Goal: Information Seeking & Learning: Learn about a topic

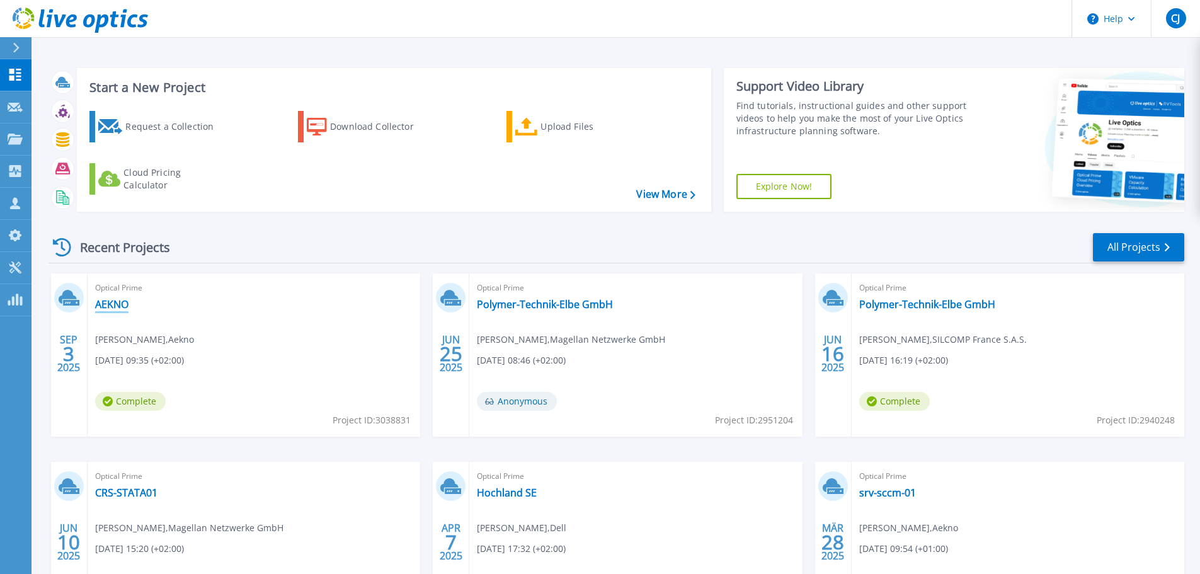
click at [112, 306] on link "AEKNO" at bounding box center [111, 304] width 33 height 13
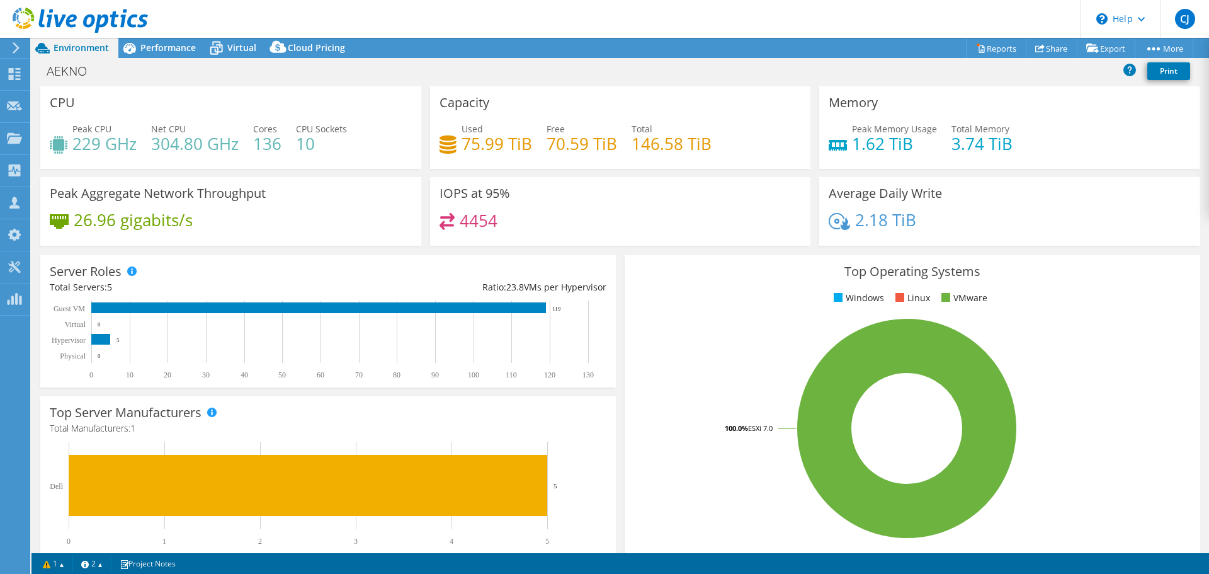
select select "USD"
click at [160, 43] on span "Performance" at bounding box center [167, 48] width 55 height 12
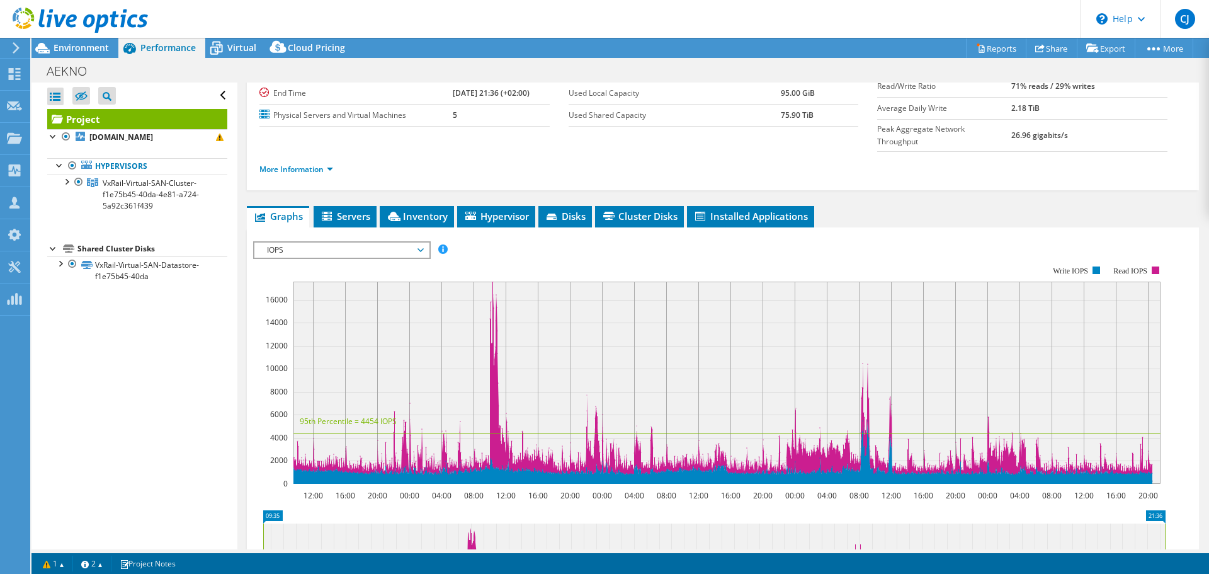
scroll to position [63, 0]
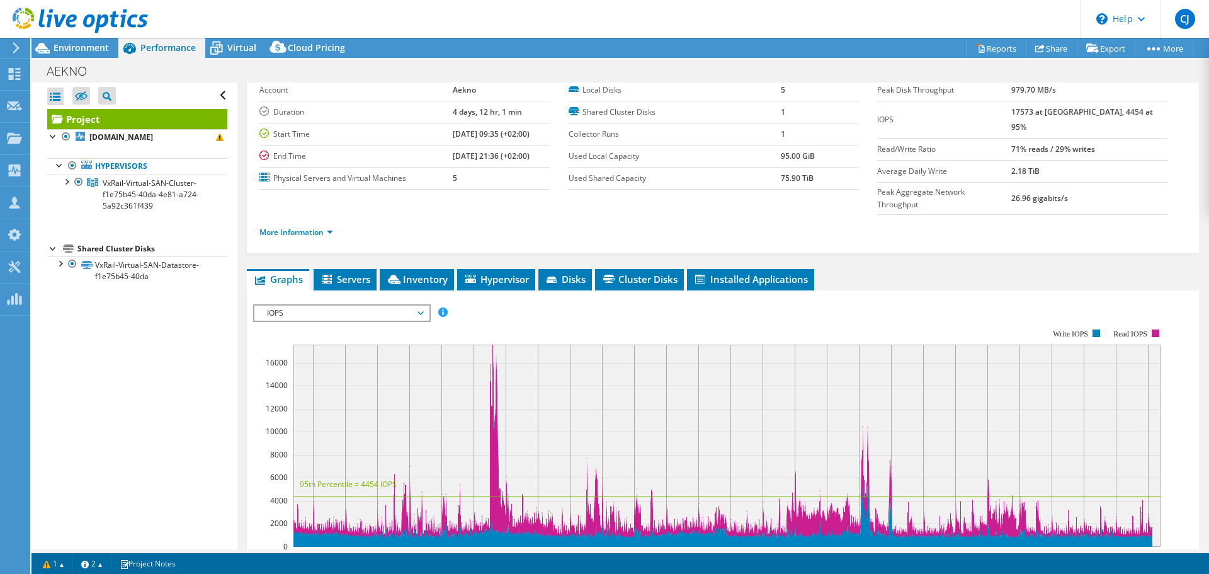
click at [698, 222] on ul "More Information" at bounding box center [722, 230] width 927 height 17
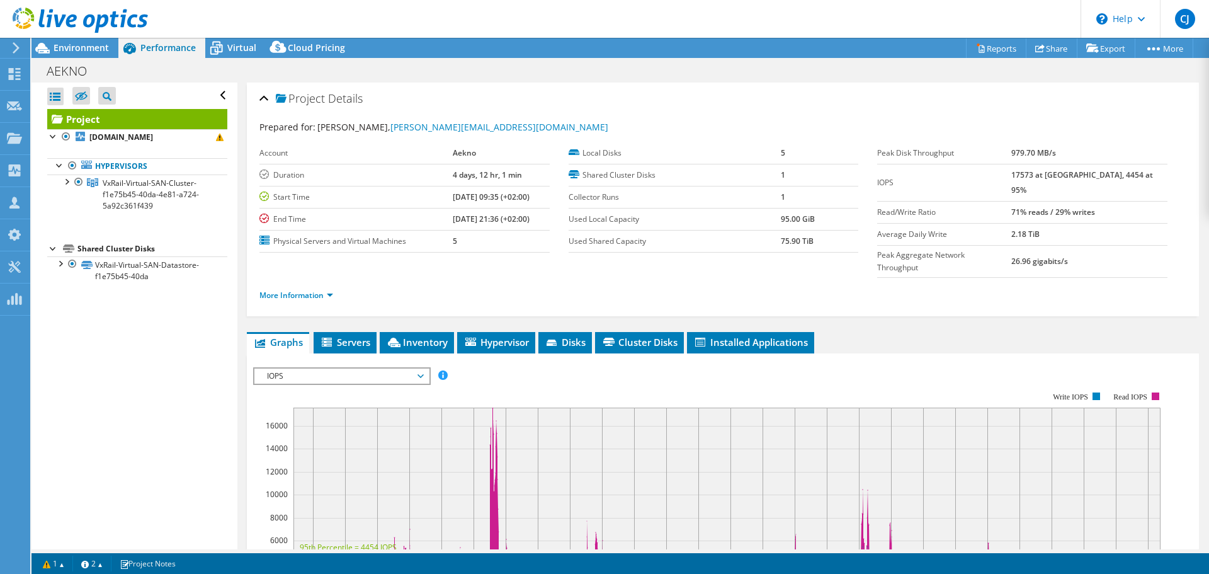
click at [872, 106] on div "Project Details" at bounding box center [722, 99] width 927 height 27
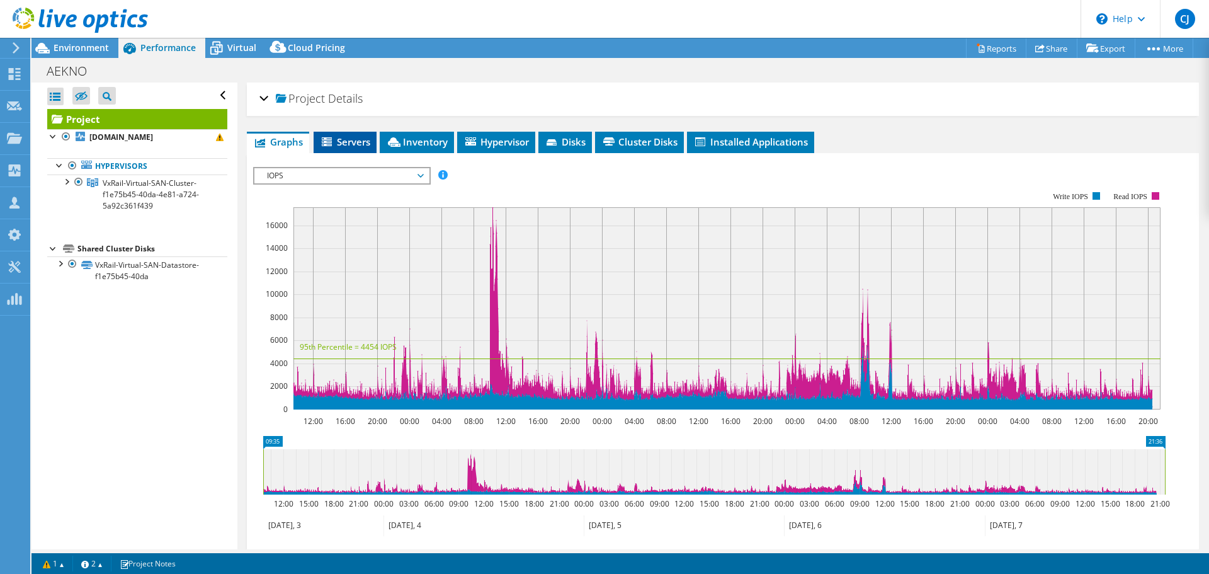
click at [356, 139] on span "Servers" at bounding box center [345, 141] width 50 height 13
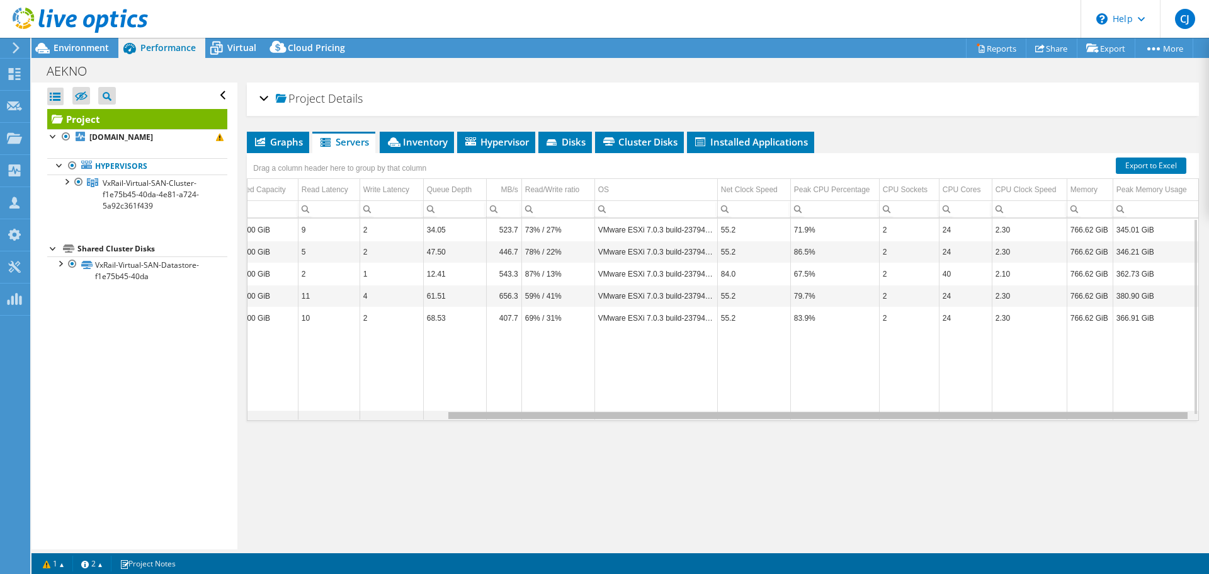
drag, startPoint x: 946, startPoint y: 419, endPoint x: 1162, endPoint y: 429, distance: 216.2
click at [1162, 429] on body "CJ Channel Partner Carsten Judt cjudt@magellan-net.de Magellan Netzwerke GmbH M…" at bounding box center [604, 287] width 1209 height 574
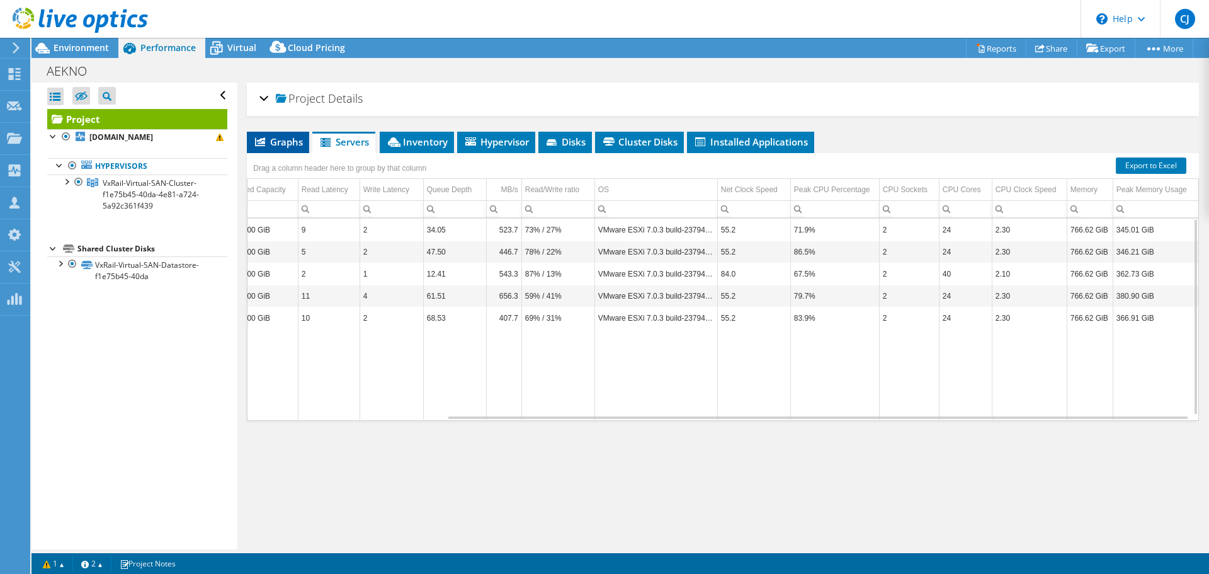
click at [268, 140] on span "Graphs" at bounding box center [278, 141] width 50 height 13
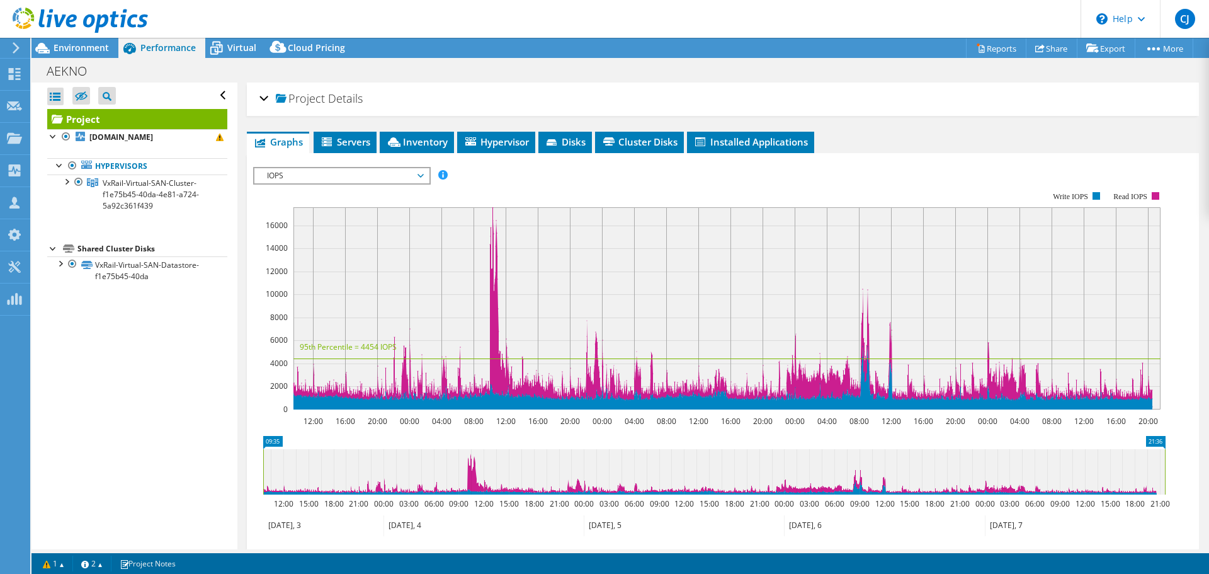
click at [411, 176] on span "IOPS" at bounding box center [342, 175] width 162 height 15
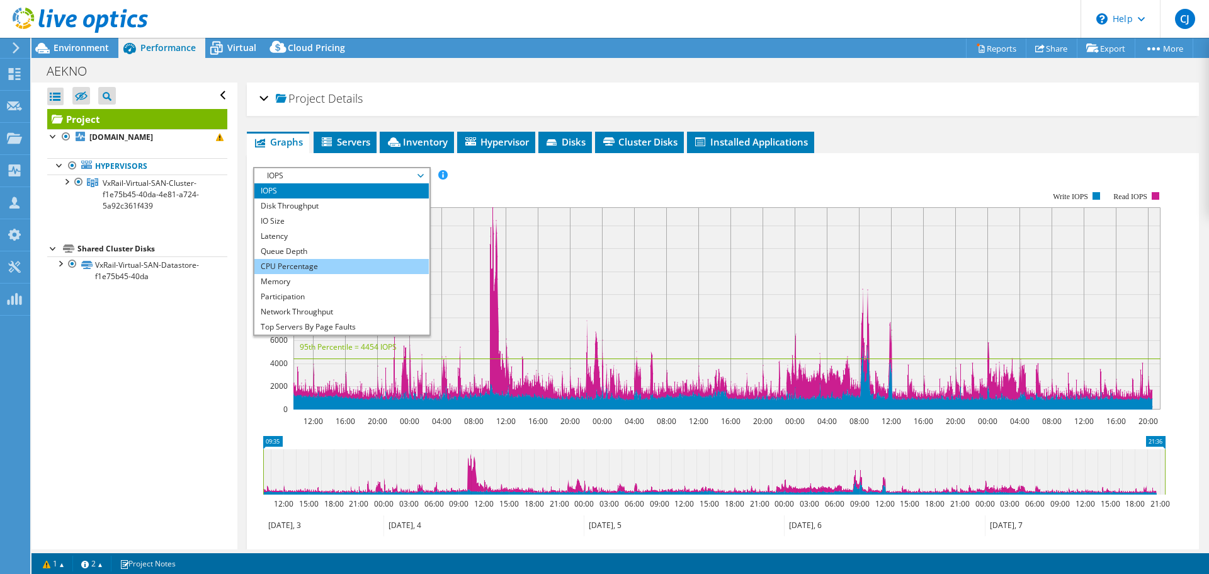
click at [312, 273] on li "CPU Percentage" at bounding box center [341, 266] width 174 height 15
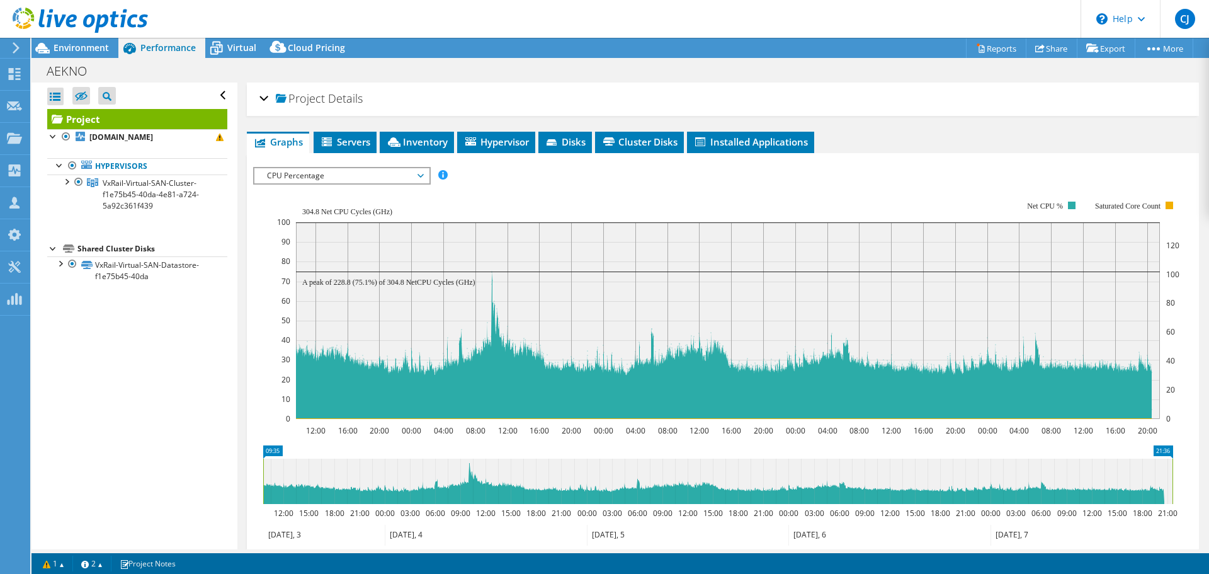
click at [365, 174] on span "CPU Percentage" at bounding box center [342, 175] width 162 height 15
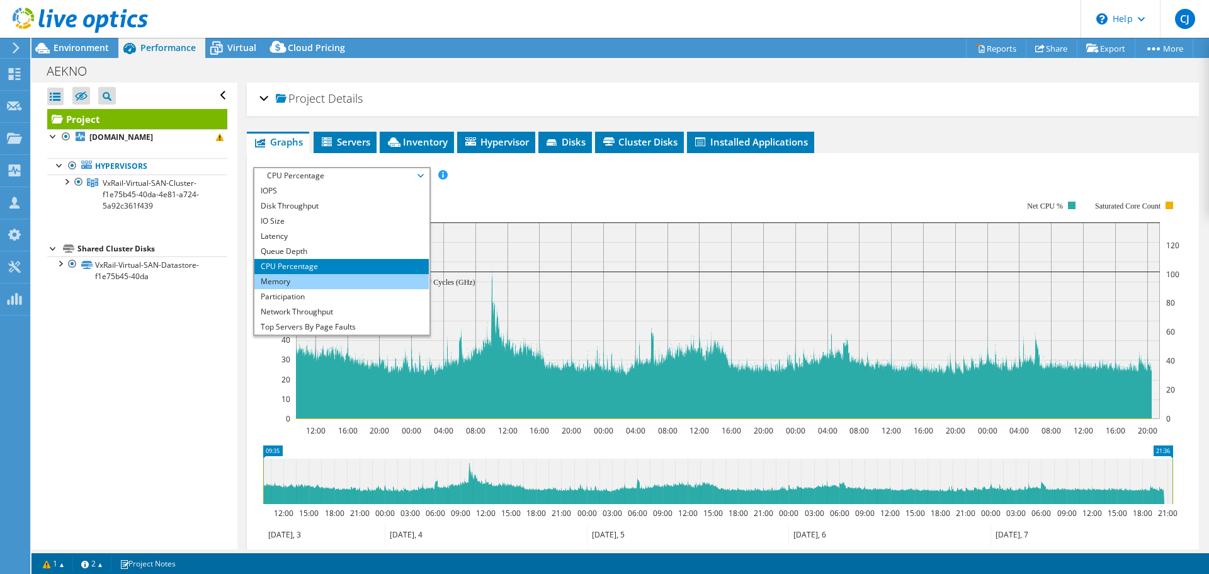
click at [287, 277] on li "Memory" at bounding box center [341, 281] width 174 height 15
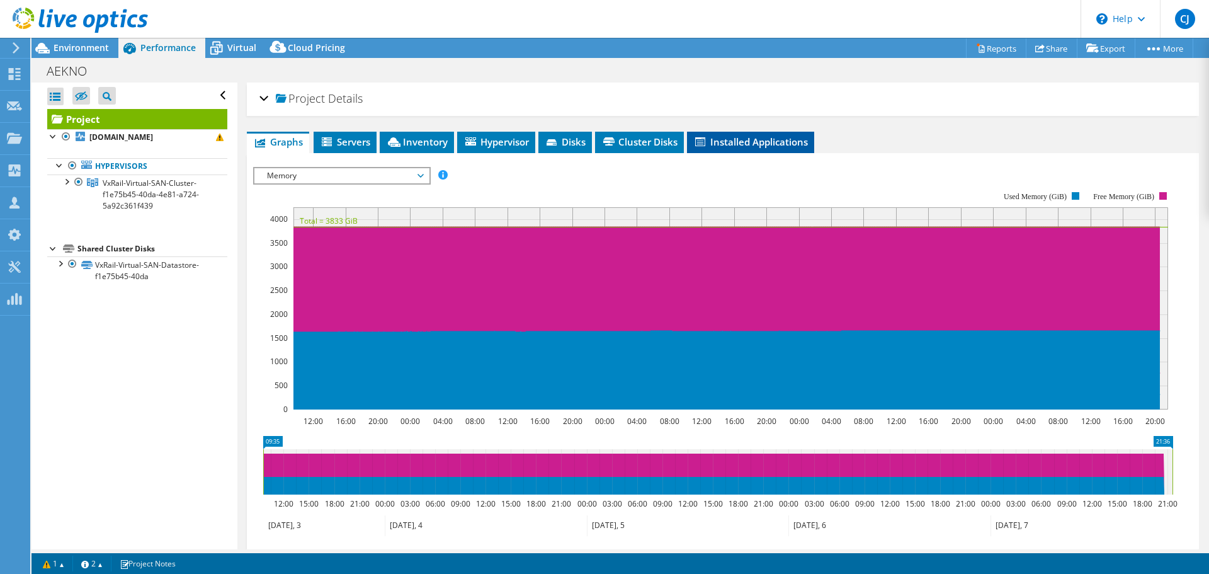
click at [779, 134] on li "Installed Applications" at bounding box center [750, 142] width 127 height 21
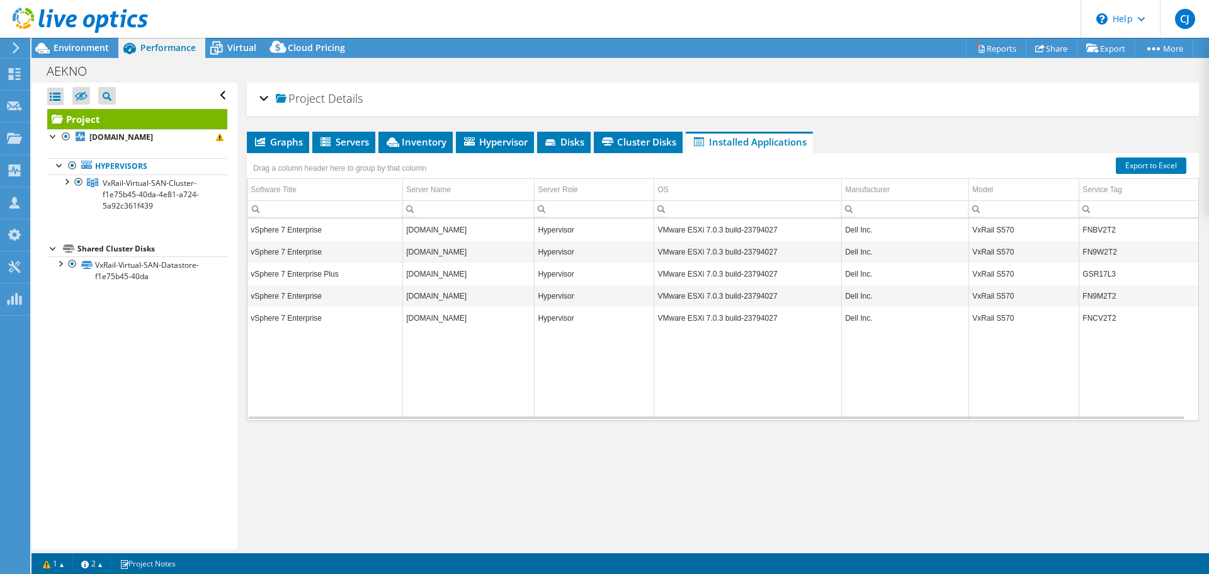
click at [695, 484] on div "Project Details Prepared for: Dennis Lüttmann, dennis.luettmann@aekno.de Accoun…" at bounding box center [722, 316] width 971 height 467
click at [331, 134] on li "Servers" at bounding box center [343, 142] width 63 height 21
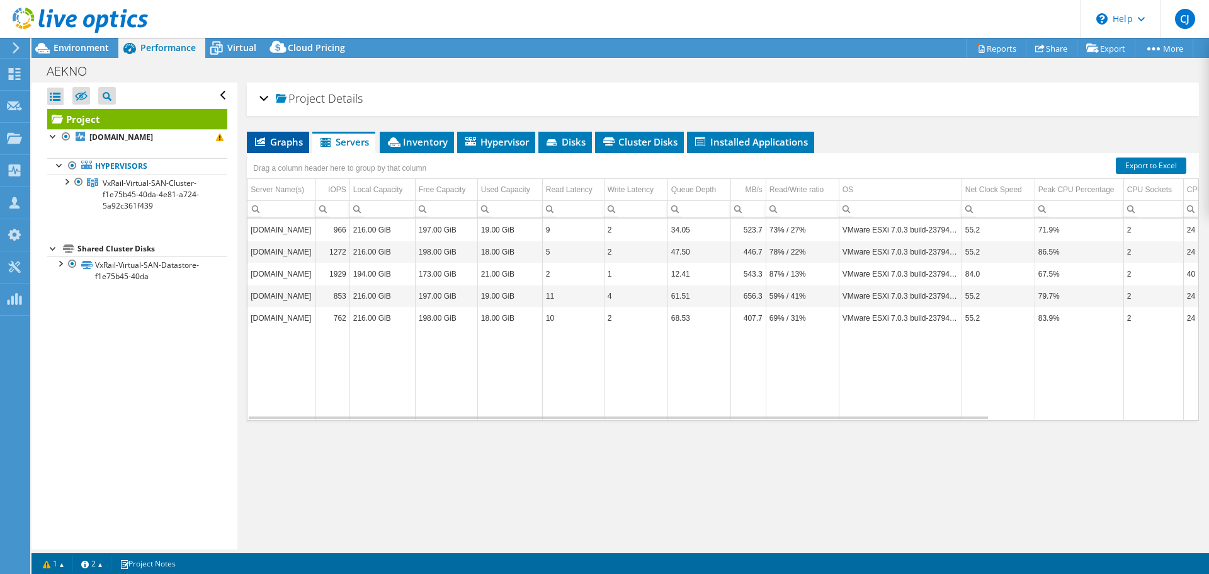
click at [280, 137] on span "Graphs" at bounding box center [278, 141] width 50 height 13
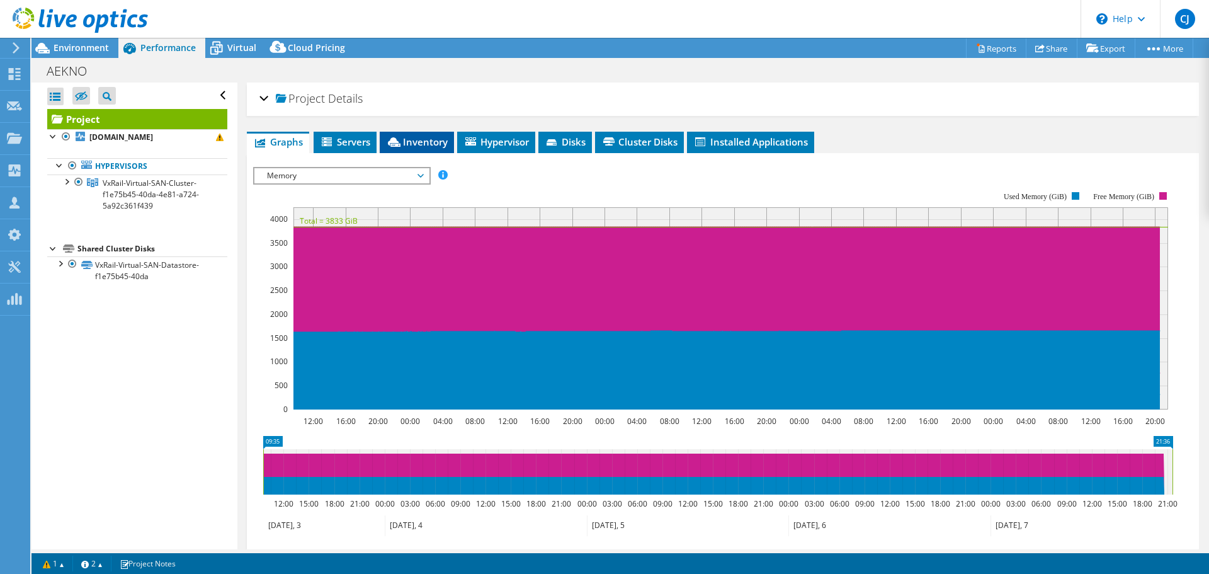
click at [414, 140] on span "Inventory" at bounding box center [417, 141] width 62 height 13
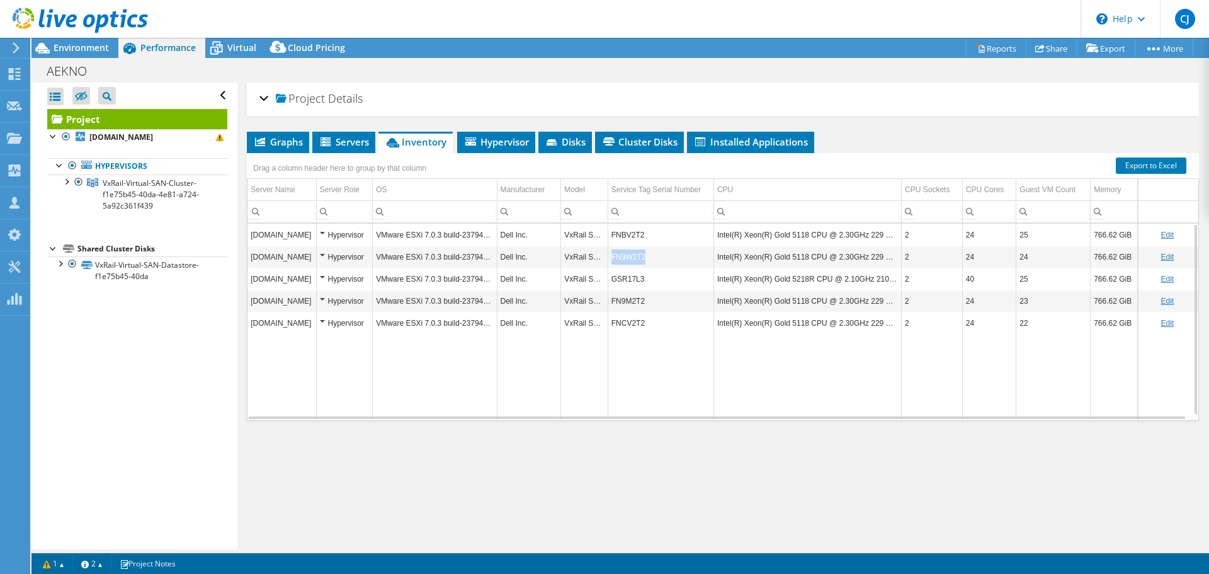
drag, startPoint x: 650, startPoint y: 255, endPoint x: 609, endPoint y: 256, distance: 41.0
click at [609, 256] on td "FN9W2T2" at bounding box center [661, 257] width 106 height 22
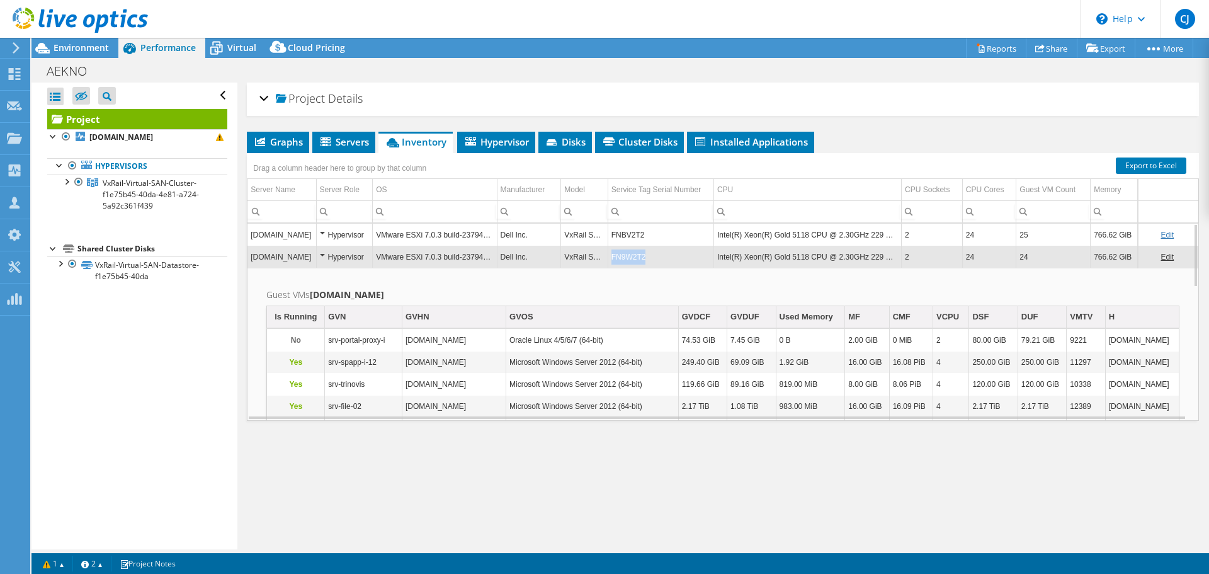
drag, startPoint x: 642, startPoint y: 258, endPoint x: 608, endPoint y: 258, distance: 33.4
click at [608, 258] on td "FN9W2T2" at bounding box center [661, 257] width 106 height 22
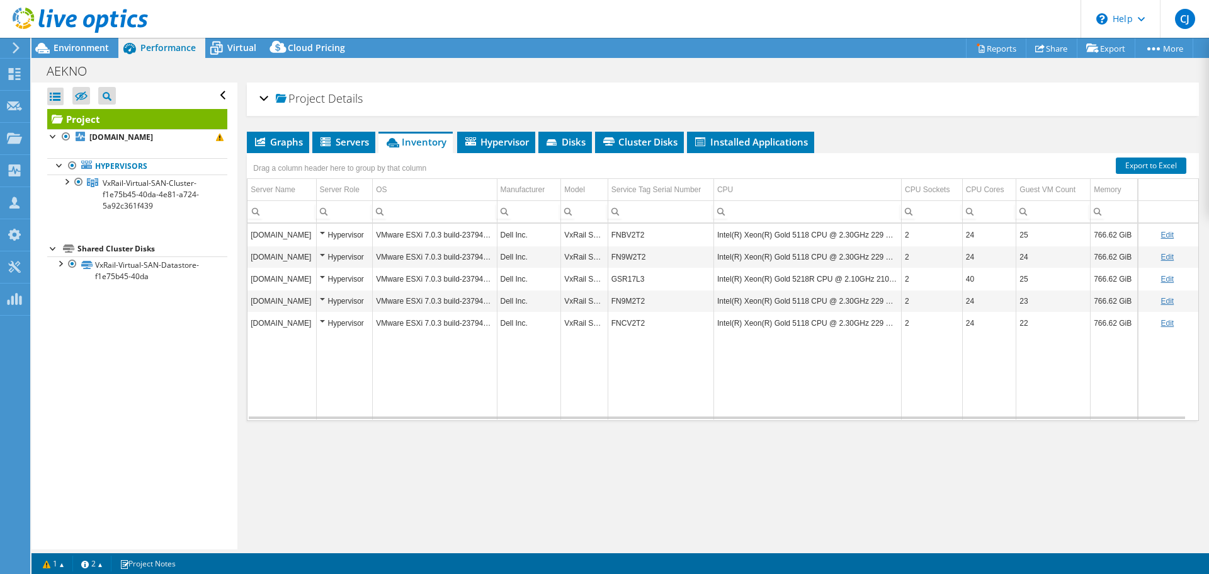
copy td "FN9W2T2"
click at [623, 235] on td "FNBV2T2" at bounding box center [661, 235] width 106 height 22
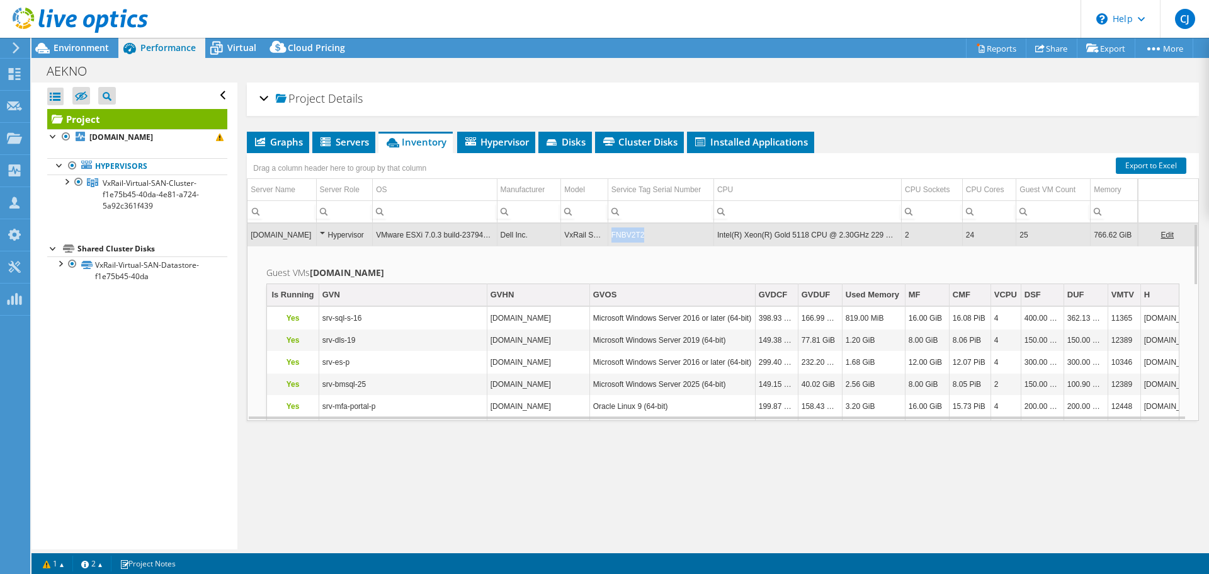
drag, startPoint x: 639, startPoint y: 236, endPoint x: 610, endPoint y: 237, distance: 29.0
click at [610, 237] on td "FNBV2T2" at bounding box center [661, 235] width 106 height 22
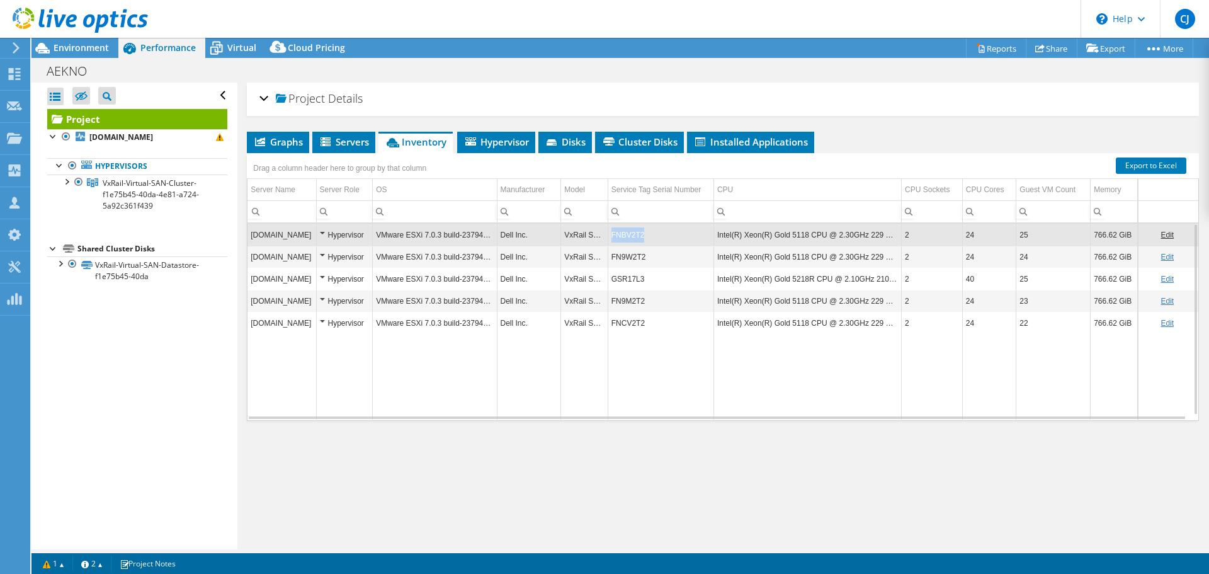
drag, startPoint x: 609, startPoint y: 236, endPoint x: 643, endPoint y: 234, distance: 34.0
click at [643, 234] on td "FNBV2T2" at bounding box center [661, 235] width 106 height 22
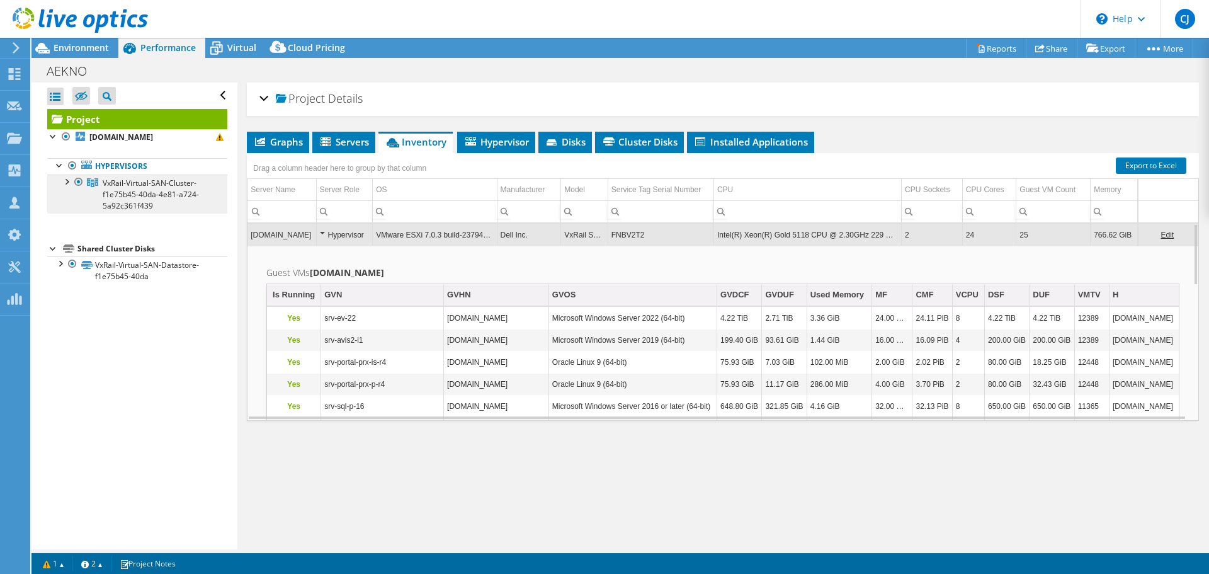
click at [139, 186] on span "VxRail-Virtual-SAN-Cluster-f1e75b45-40da-4e81-a724-5a92c361f439" at bounding box center [151, 194] width 96 height 33
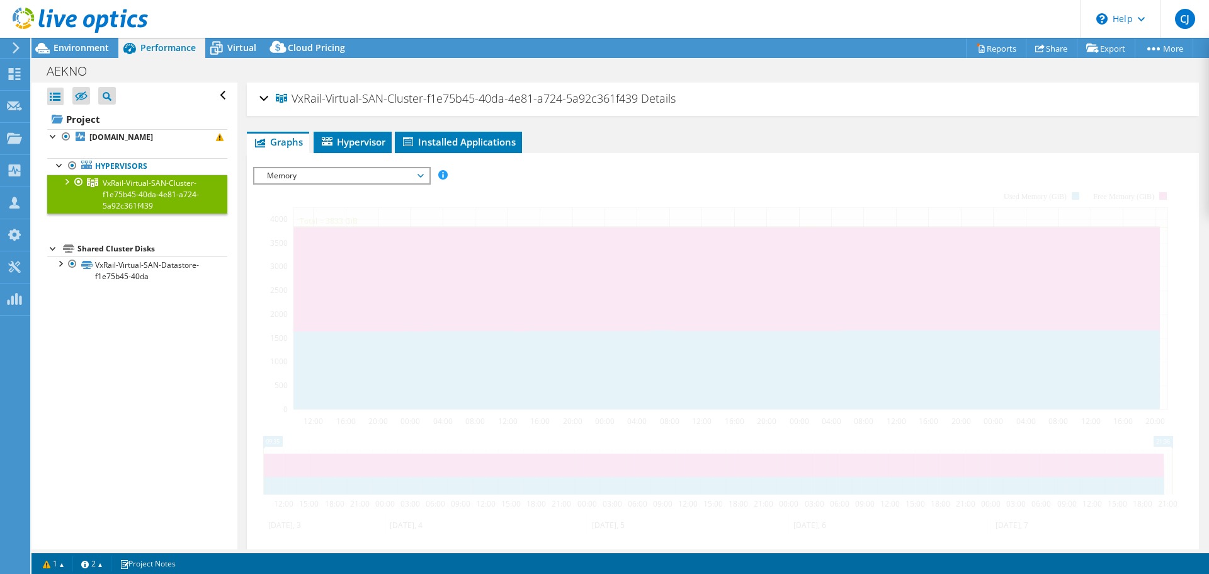
click at [311, 173] on span "Memory" at bounding box center [342, 175] width 162 height 15
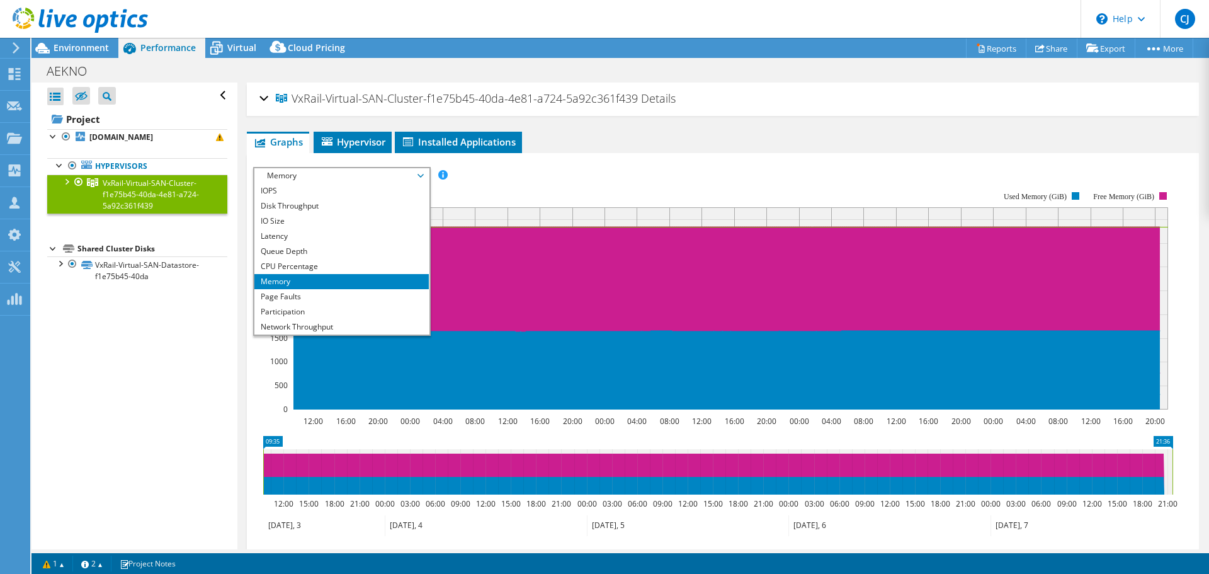
click at [120, 190] on span "VxRail-Virtual-SAN-Cluster-f1e75b45-40da-4e81-a724-5a92c361f439" at bounding box center [151, 194] width 96 height 33
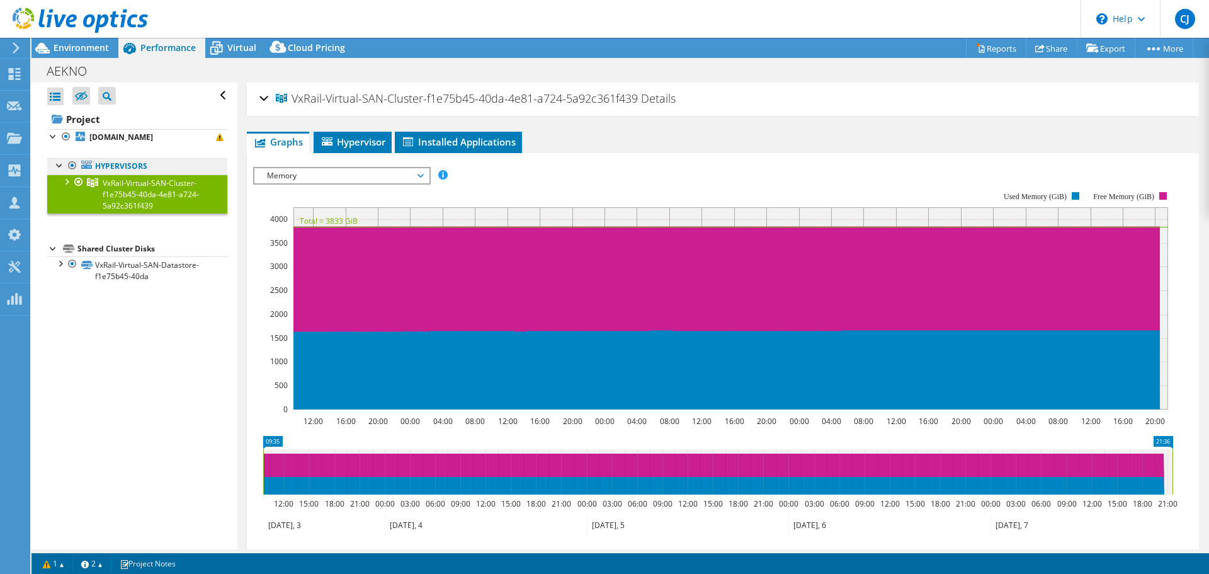
click at [120, 169] on link "Hypervisors" at bounding box center [137, 166] width 180 height 16
click at [111, 202] on span "VxRail-Virtual-SAN-Cluster-f1e75b45-40da-4e81-a724-5a92c361f439" at bounding box center [151, 194] width 96 height 33
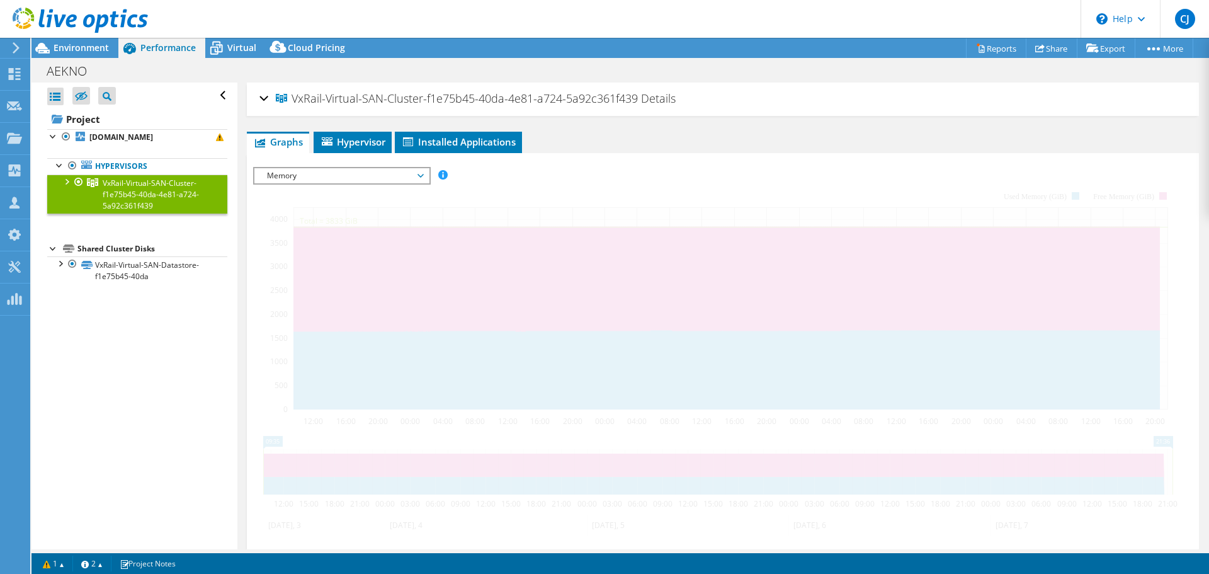
click at [64, 180] on div at bounding box center [66, 180] width 13 height 13
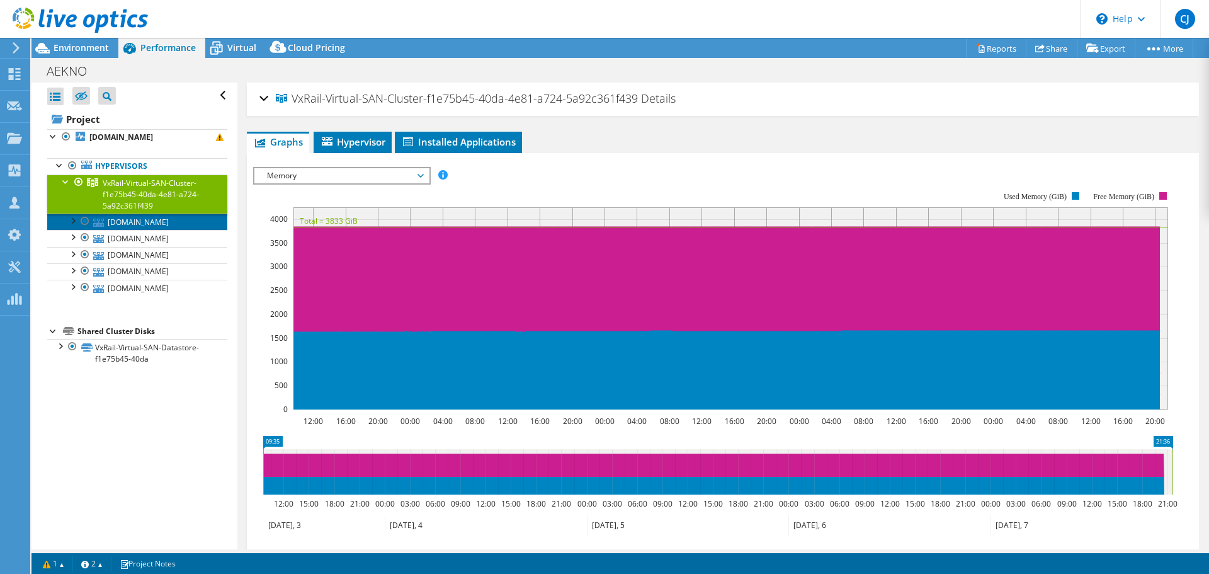
click at [128, 224] on link "vxrail-03.aekno.de" at bounding box center [137, 222] width 180 height 16
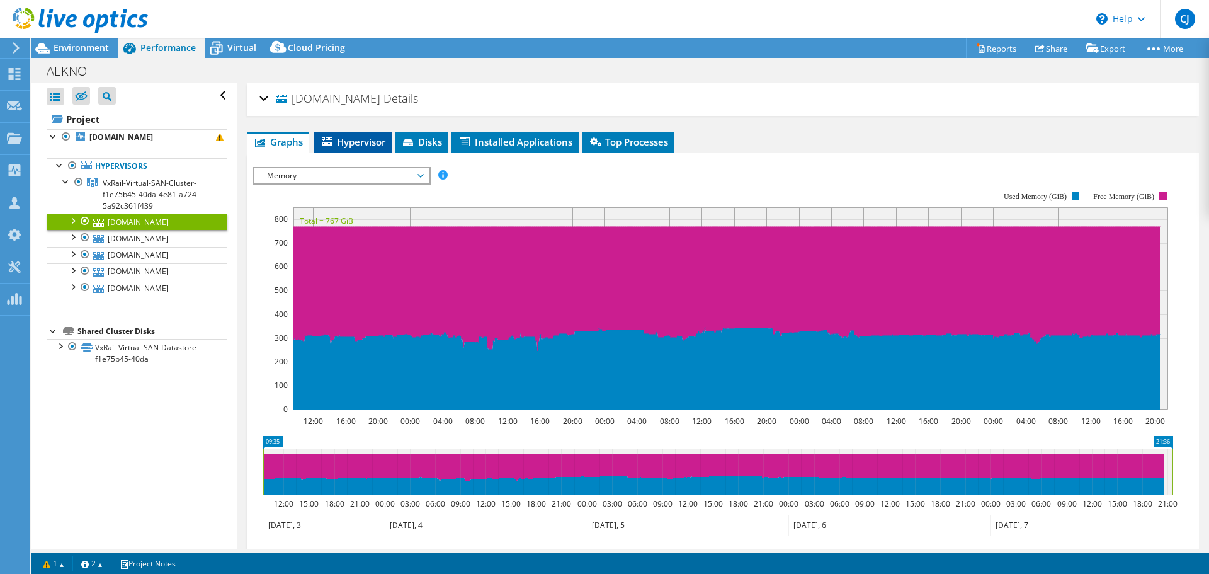
click at [368, 144] on span "Hypervisor" at bounding box center [353, 141] width 66 height 13
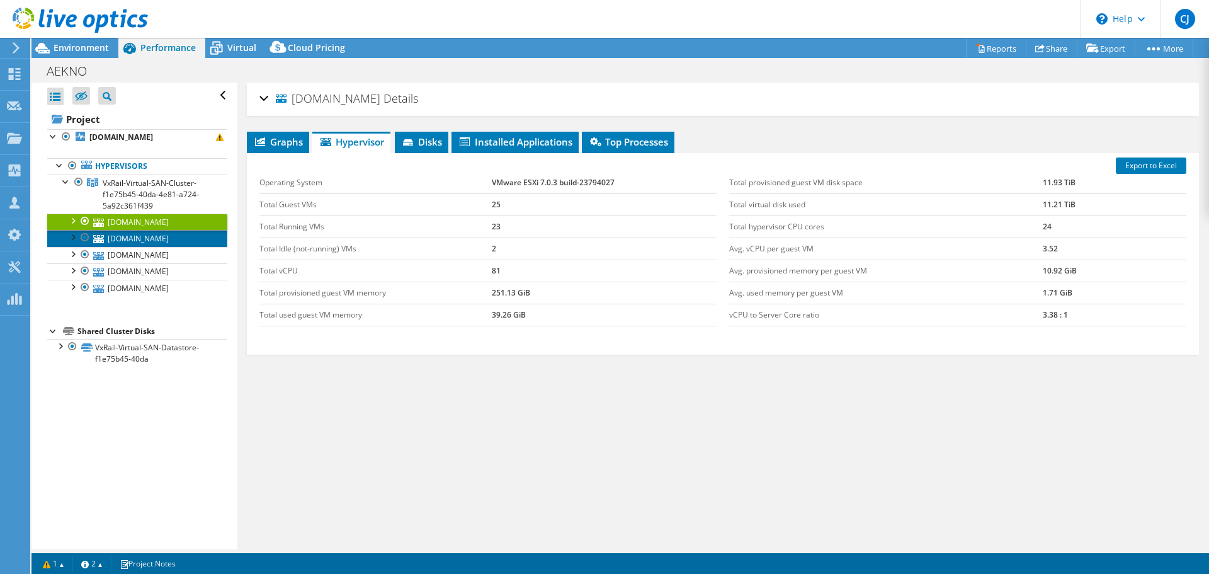
click at [141, 235] on link "vxrail-02.aekno.de" at bounding box center [137, 238] width 180 height 16
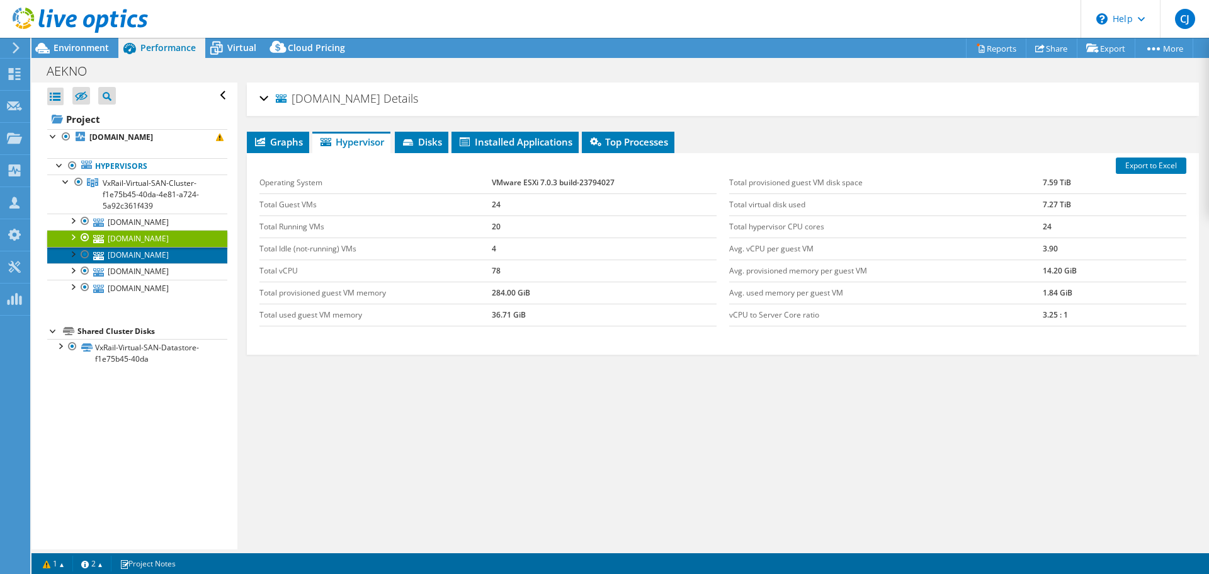
click at [139, 251] on link "vxrail-05.aekno.de" at bounding box center [137, 255] width 180 height 16
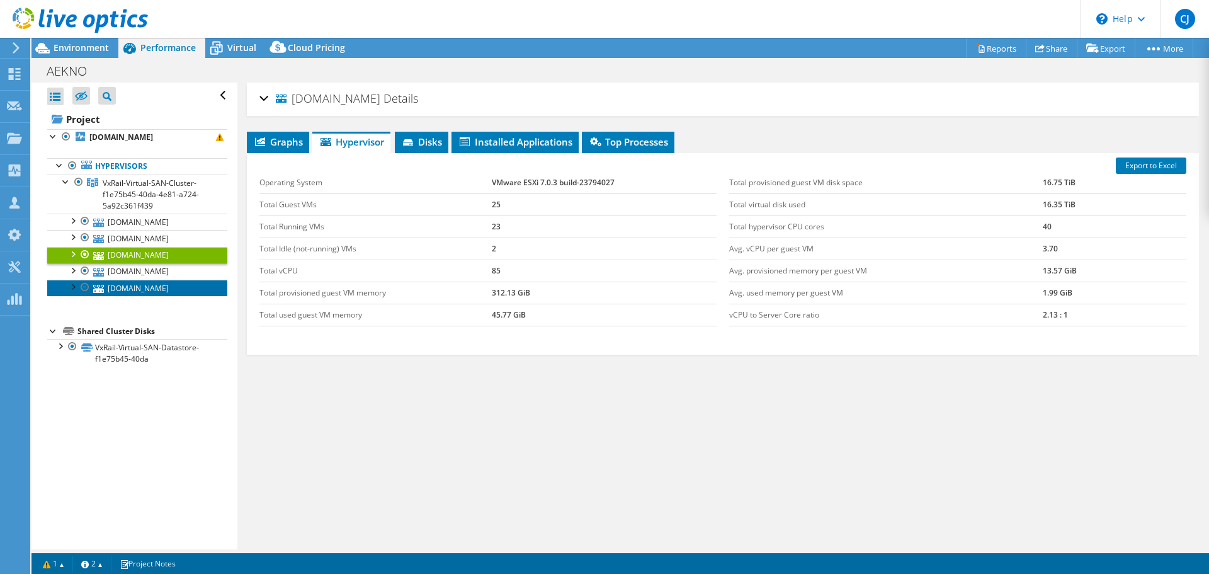
click at [135, 286] on link "vxrail-04.aekno.de" at bounding box center [137, 288] width 180 height 16
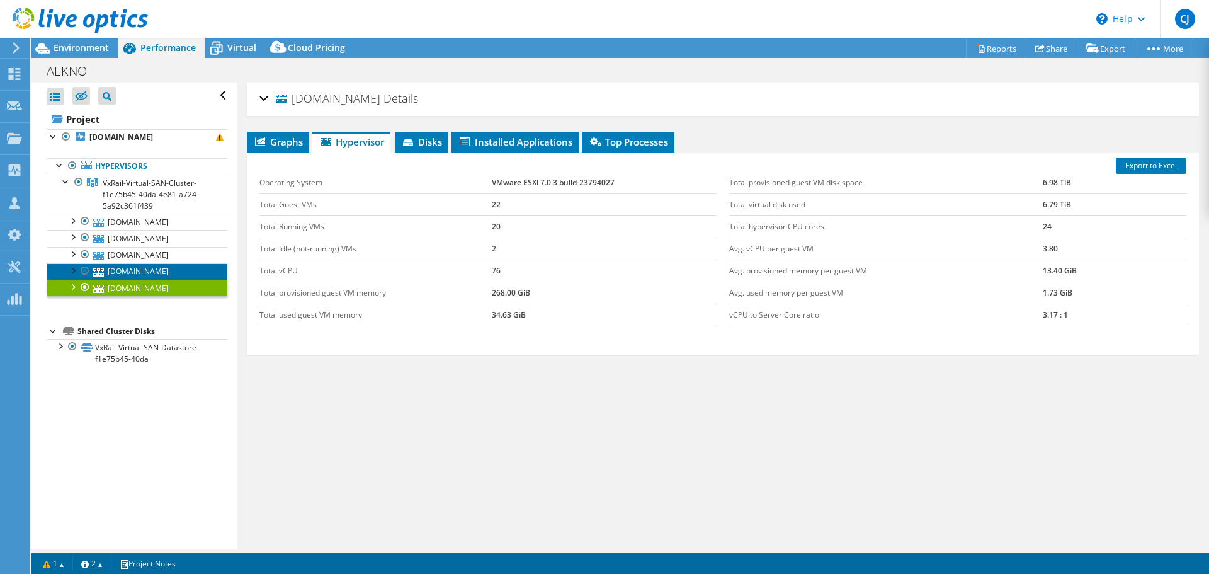
click at [138, 271] on link "vxrail-01.aekno.de" at bounding box center [137, 271] width 180 height 16
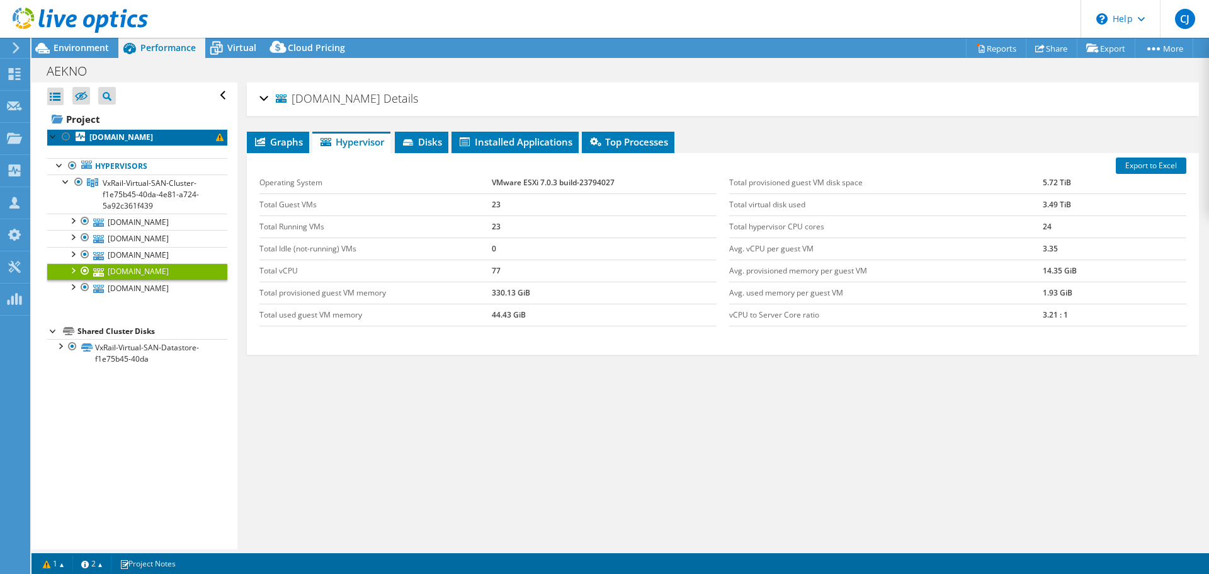
click at [127, 132] on b "vxrail-03.aekno.de" at bounding box center [121, 137] width 64 height 11
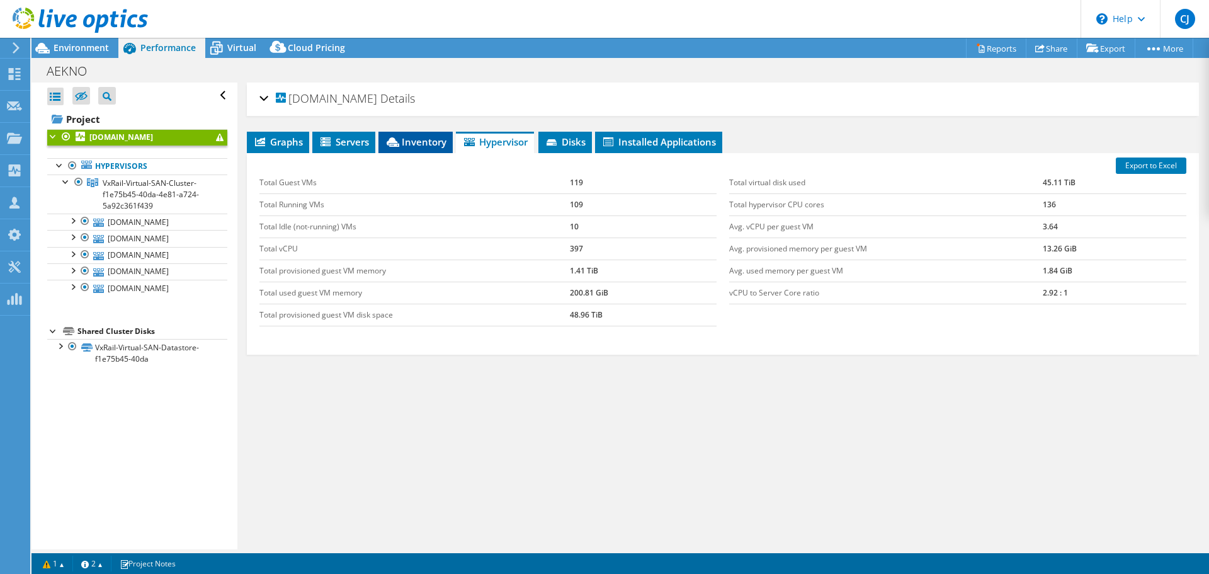
click at [422, 139] on span "Inventory" at bounding box center [416, 141] width 62 height 13
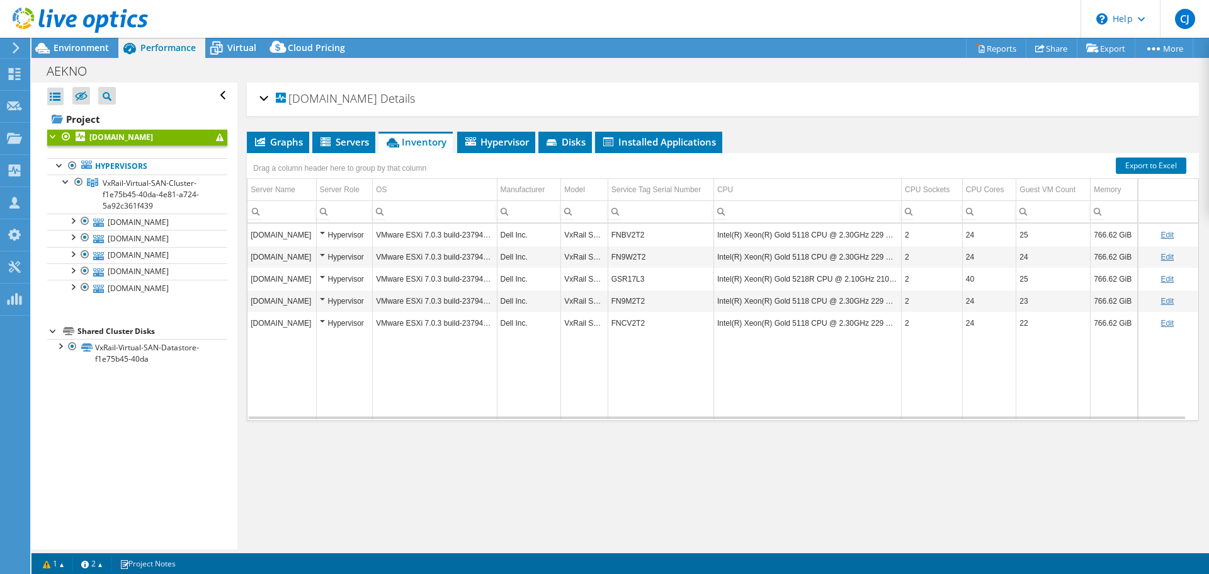
click at [275, 235] on td "vxrail-03.aekno.de" at bounding box center [282, 235] width 69 height 22
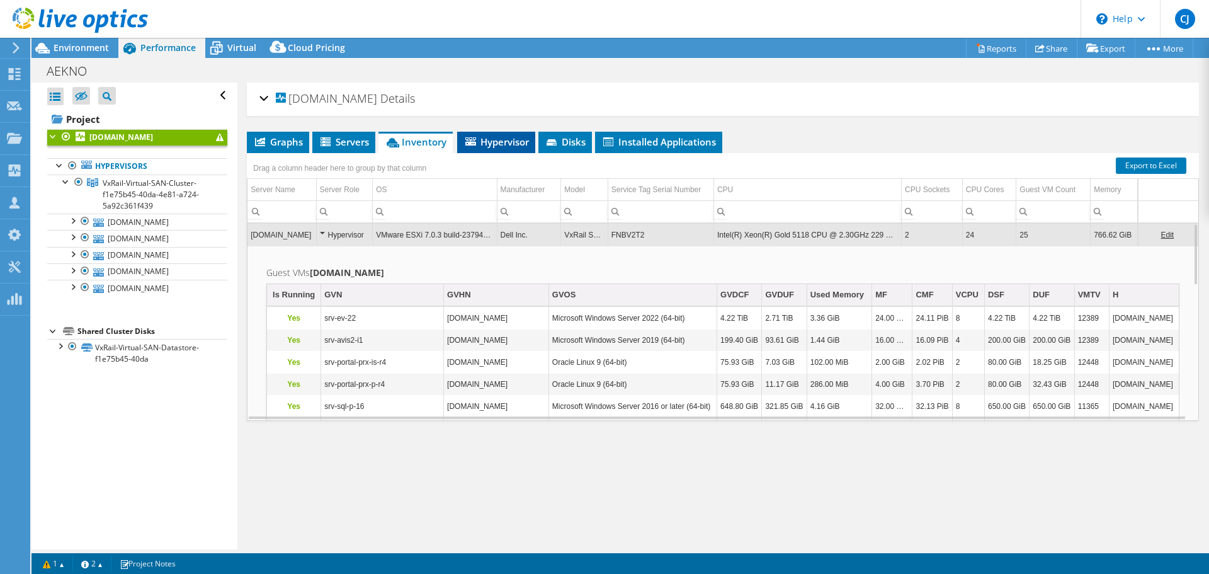
click at [486, 144] on span "Hypervisor" at bounding box center [497, 141] width 66 height 13
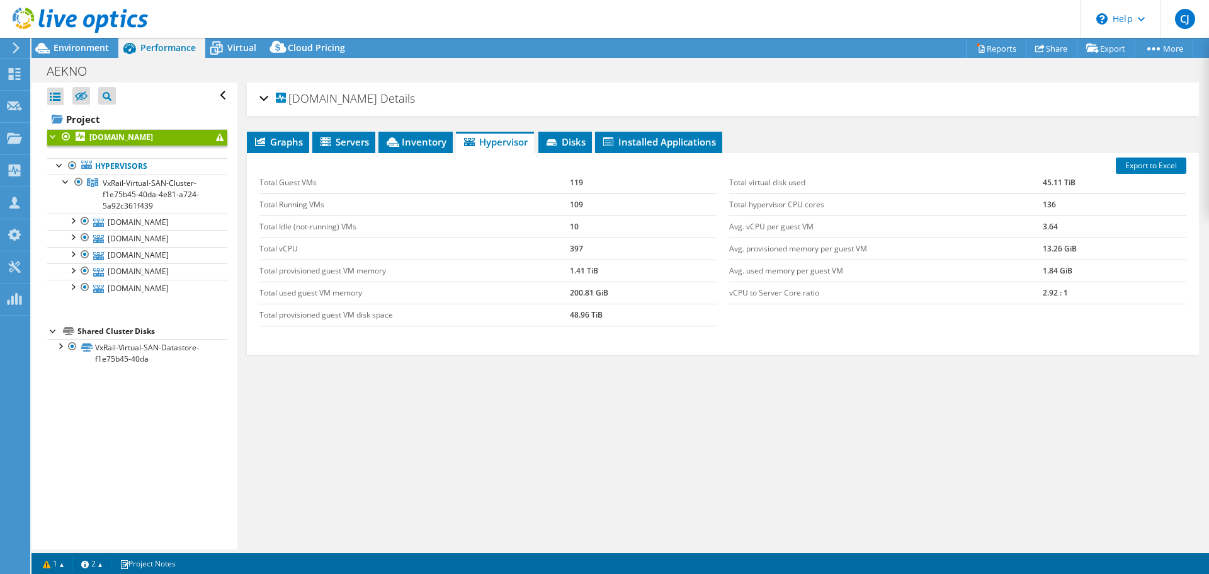
click at [266, 96] on div "vxrail-03.aekno.de Details" at bounding box center [722, 99] width 927 height 27
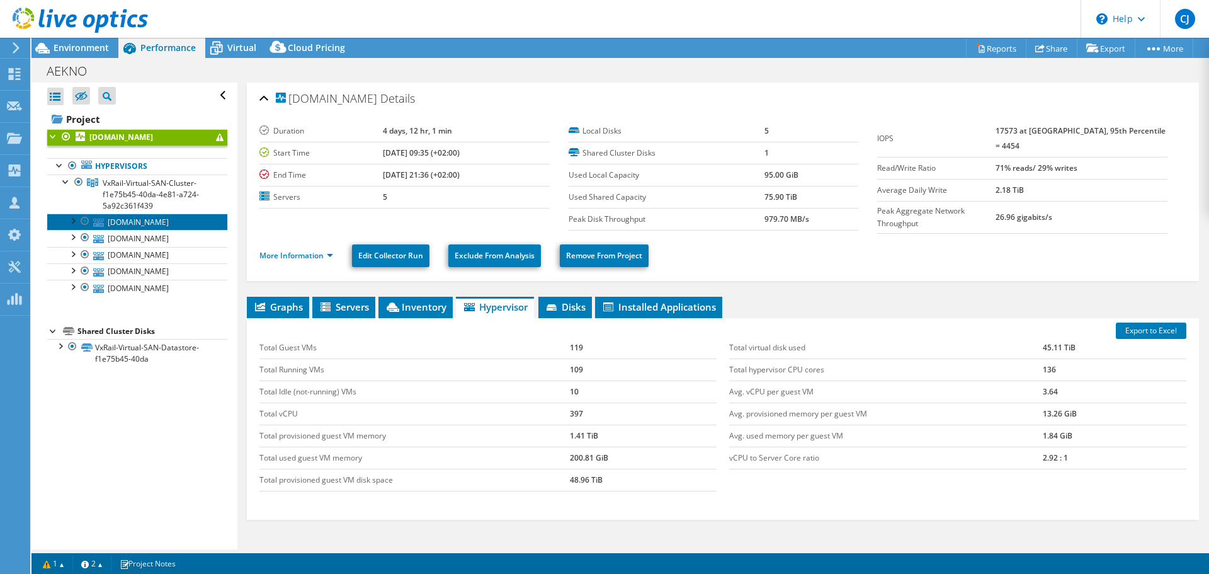
click at [128, 216] on link "vxrail-03.aekno.de" at bounding box center [137, 222] width 180 height 16
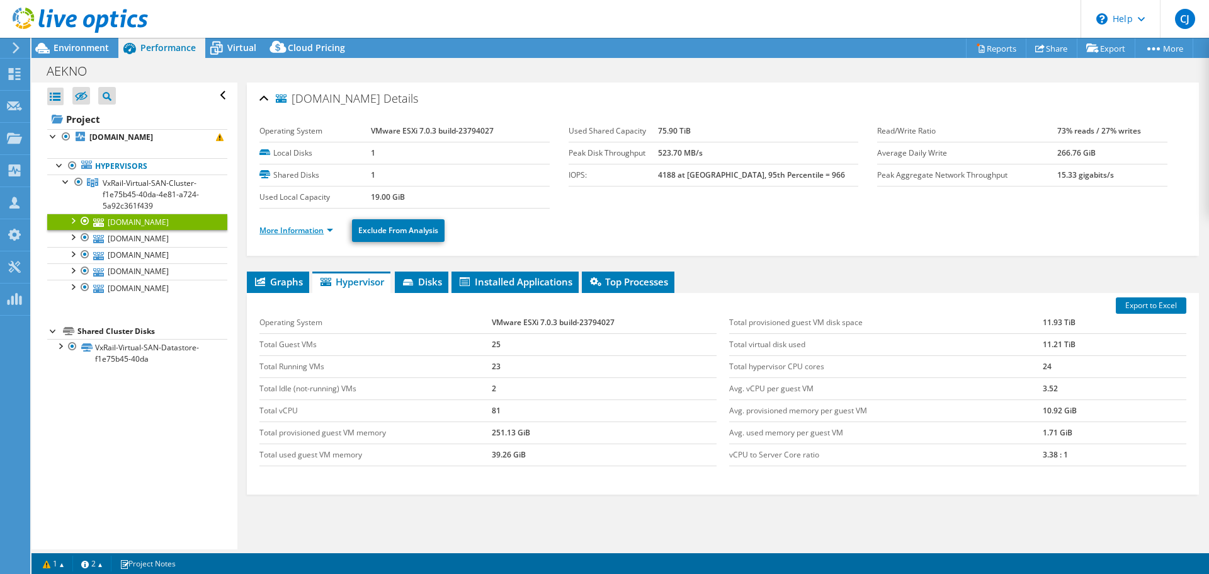
click at [298, 232] on link "More Information" at bounding box center [296, 230] width 74 height 11
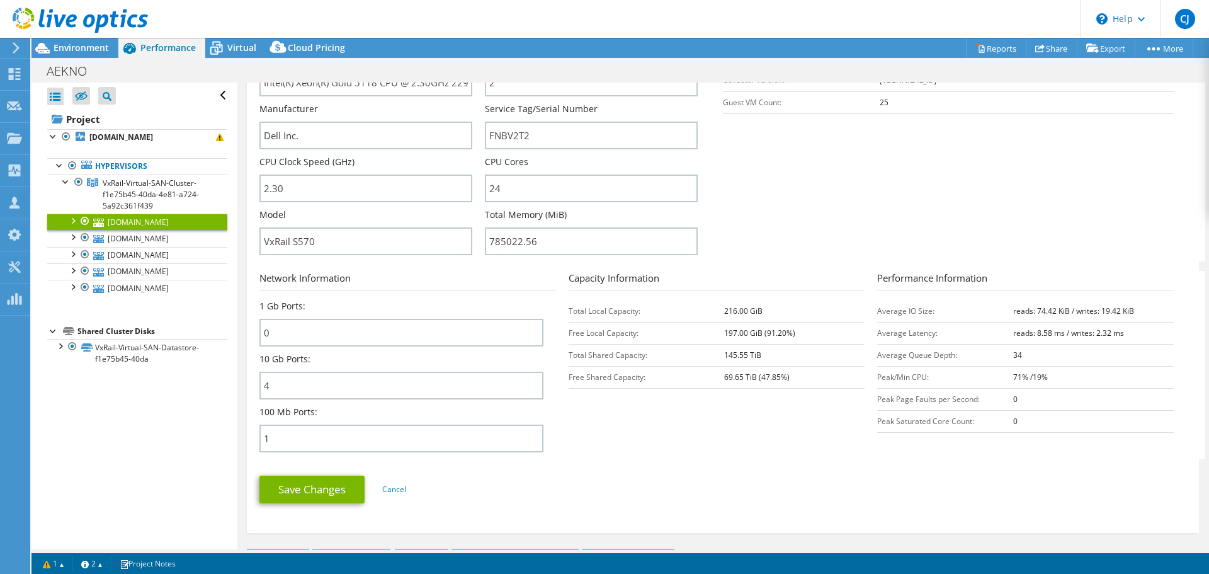
scroll to position [315, 0]
